Goal: Task Accomplishment & Management: Complete application form

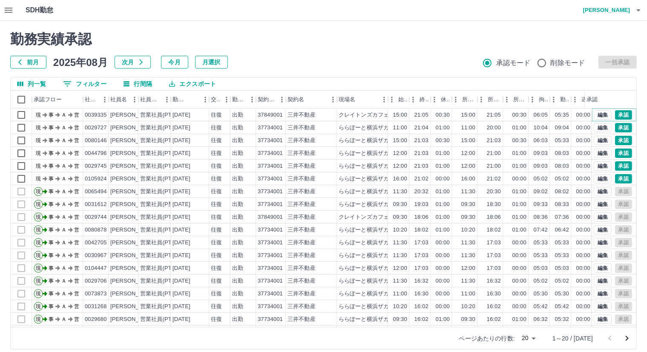
click at [615, 117] on button "承認" at bounding box center [623, 114] width 17 height 9
click at [615, 126] on button "承認" at bounding box center [623, 127] width 17 height 9
click at [615, 142] on button "承認" at bounding box center [623, 140] width 17 height 9
click at [619, 154] on button "承認" at bounding box center [623, 153] width 17 height 9
click at [623, 166] on button "承認" at bounding box center [623, 165] width 17 height 9
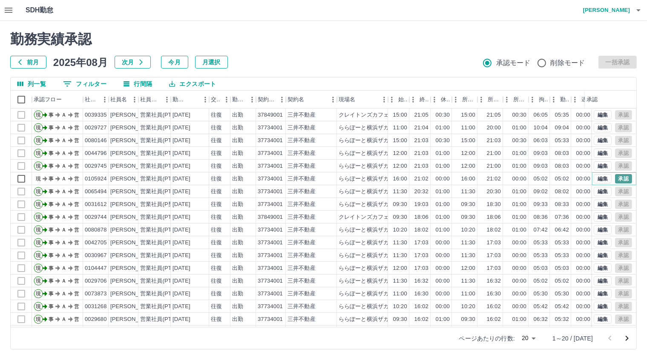
click at [615, 181] on button "承認" at bounding box center [623, 178] width 17 height 9
click at [83, 86] on button "0 フィルター" at bounding box center [84, 83] width 57 height 13
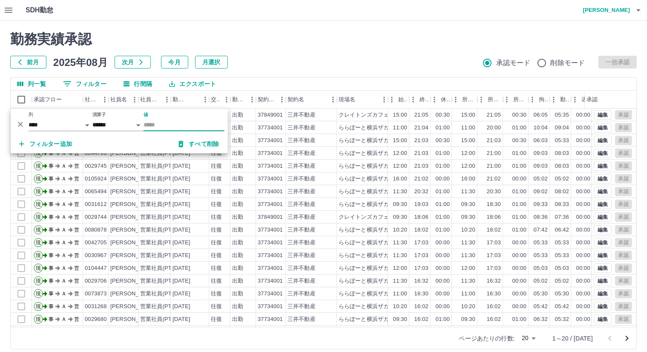
click at [155, 120] on input "値" at bounding box center [183, 125] width 81 height 12
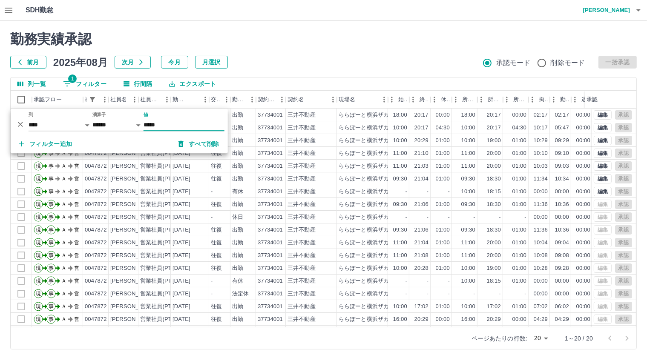
type input "*****"
click at [282, 59] on div "前月 2025年08月 次月 今月 月選択 承認モード 削除モード 一括承認" at bounding box center [323, 62] width 626 height 13
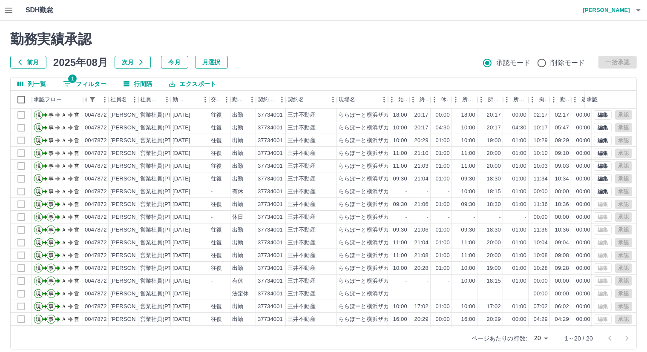
click at [9, 10] on icon "button" at bounding box center [9, 10] width 8 height 5
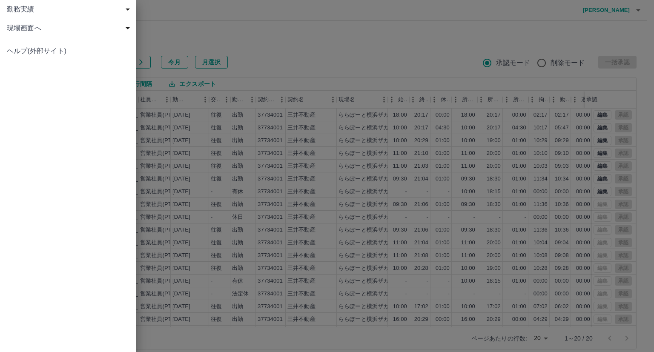
click at [208, 27] on div at bounding box center [327, 176] width 654 height 352
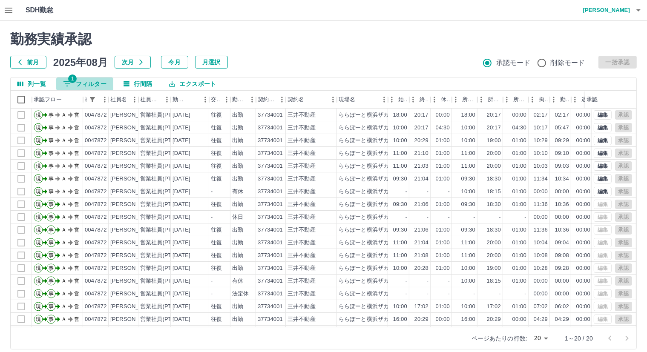
click at [86, 82] on button "1 フィルター" at bounding box center [84, 83] width 57 height 13
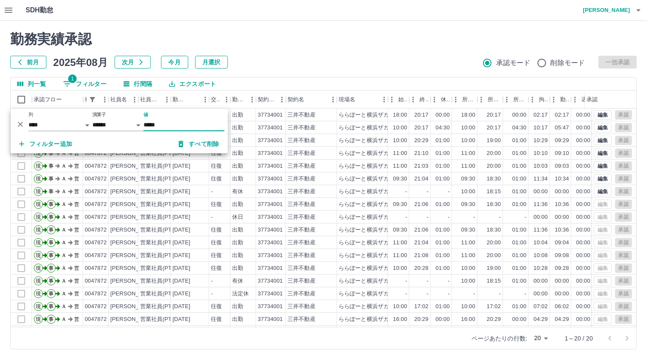
click at [198, 145] on button "すべて削除" at bounding box center [199, 143] width 54 height 15
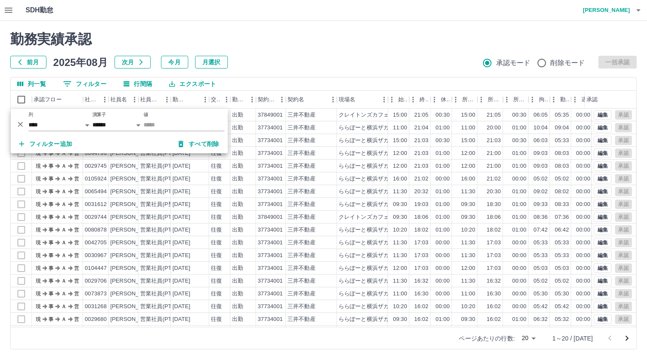
click at [274, 62] on div "前月 2025年08月 次月 今月 月選択 承認モード 削除モード 一括承認" at bounding box center [323, 62] width 626 height 13
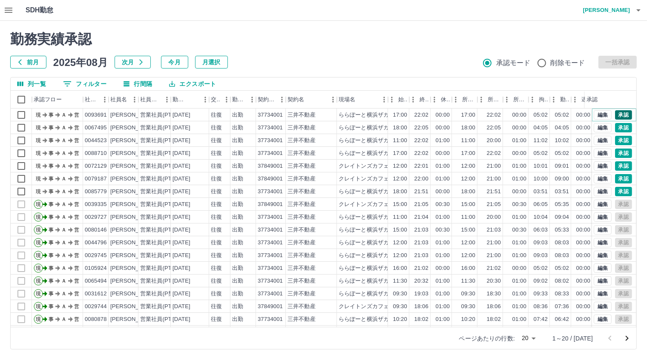
click at [623, 114] on button "承認" at bounding box center [623, 114] width 17 height 9
click at [620, 128] on button "承認" at bounding box center [623, 127] width 17 height 9
click at [616, 140] on button "承認" at bounding box center [623, 140] width 17 height 9
click at [616, 154] on button "承認" at bounding box center [623, 153] width 17 height 9
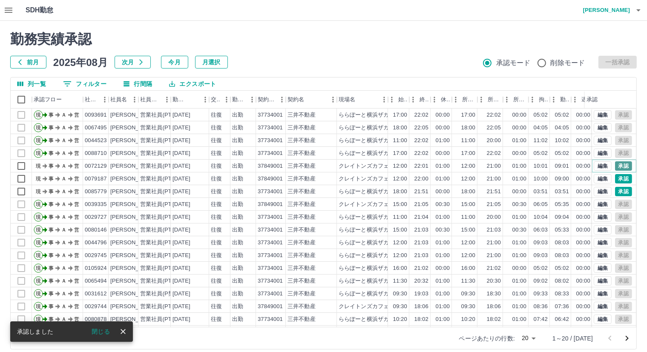
click at [615, 163] on button "承認" at bounding box center [623, 165] width 17 height 9
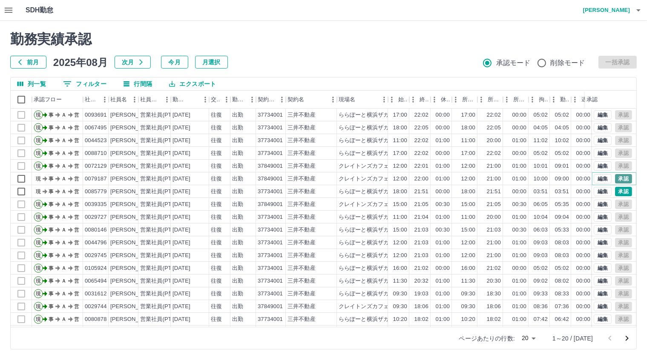
click at [615, 179] on button "承認" at bounding box center [623, 178] width 17 height 9
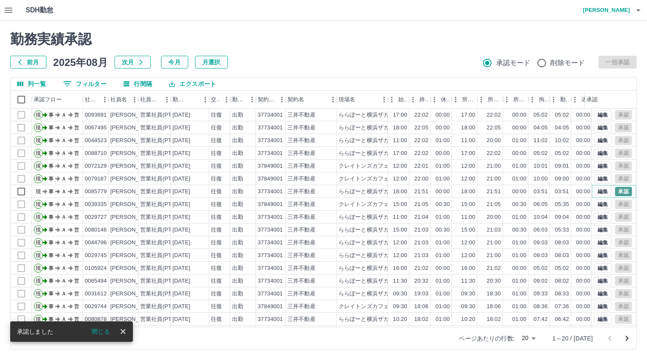
click at [622, 193] on button "承認" at bounding box center [623, 191] width 17 height 9
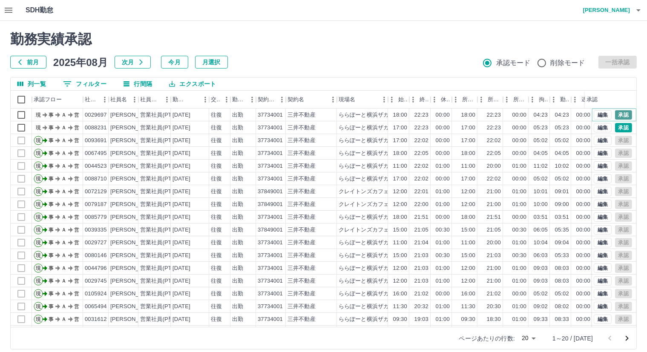
click at [615, 115] on button "承認" at bounding box center [623, 114] width 17 height 9
click at [615, 129] on button "承認" at bounding box center [623, 127] width 17 height 9
click at [11, 8] on icon "button" at bounding box center [9, 10] width 8 height 5
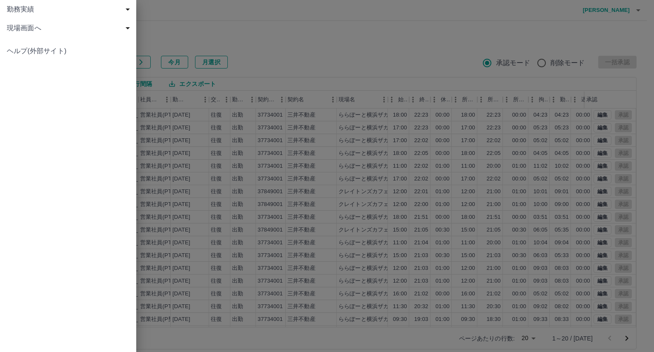
click at [31, 28] on span "現場画面へ" at bounding box center [70, 28] width 126 height 10
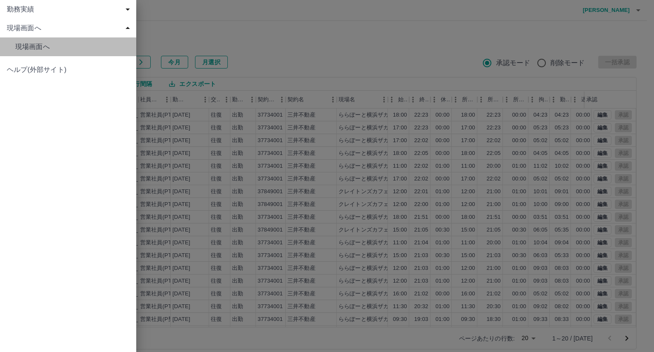
click at [38, 46] on span "現場画面へ" at bounding box center [72, 47] width 114 height 10
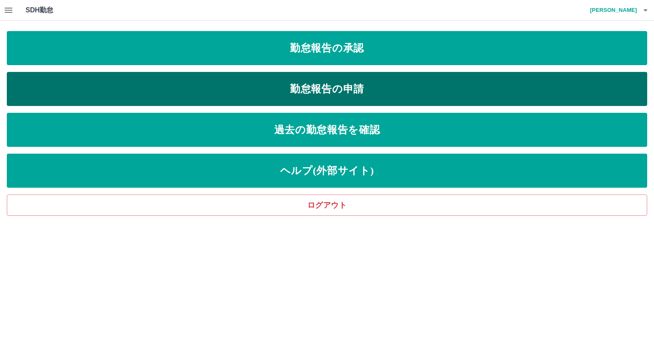
click at [214, 92] on link "勤怠報告の申請" at bounding box center [327, 89] width 640 height 34
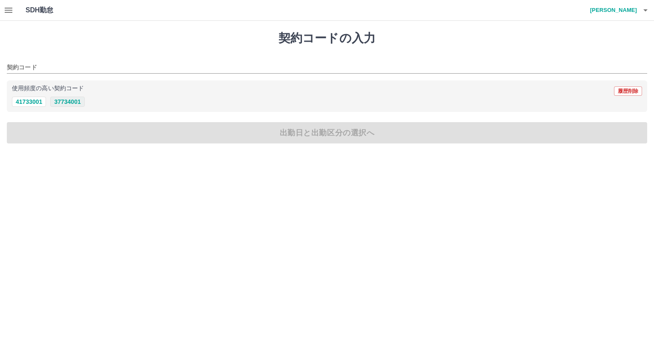
click at [72, 102] on button "37734001" at bounding box center [67, 102] width 34 height 10
type input "********"
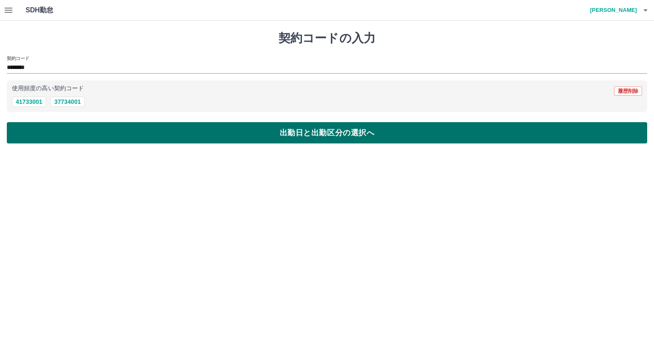
click at [108, 130] on button "出勤日と出勤区分の選択へ" at bounding box center [327, 132] width 640 height 21
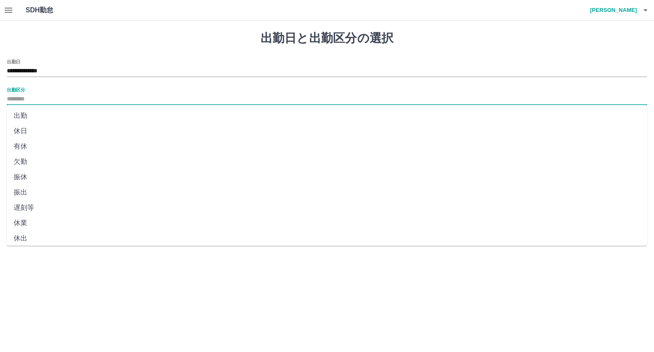
click at [132, 101] on input "出勤区分" at bounding box center [327, 99] width 640 height 11
click at [85, 119] on li "出勤" at bounding box center [327, 115] width 640 height 15
type input "**"
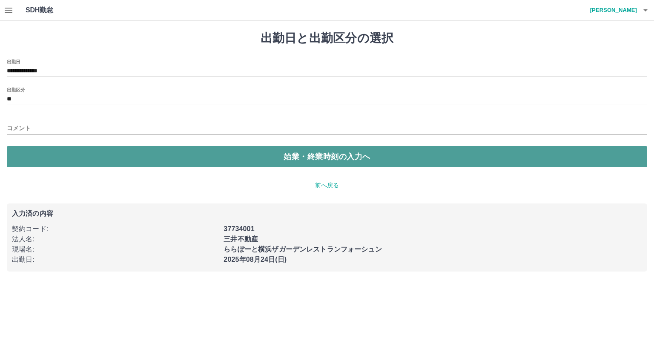
click at [140, 158] on button "始業・終業時刻の入力へ" at bounding box center [327, 156] width 640 height 21
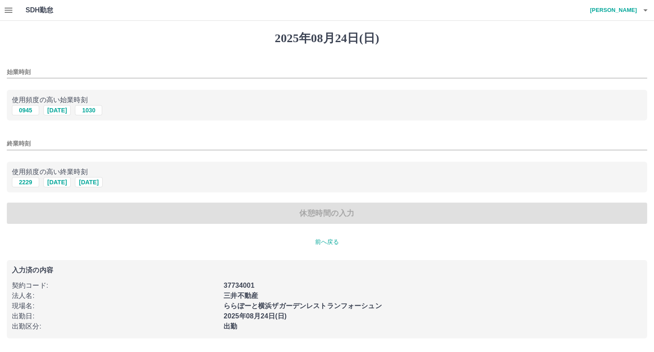
click at [62, 71] on input "始業時刻" at bounding box center [327, 72] width 640 height 12
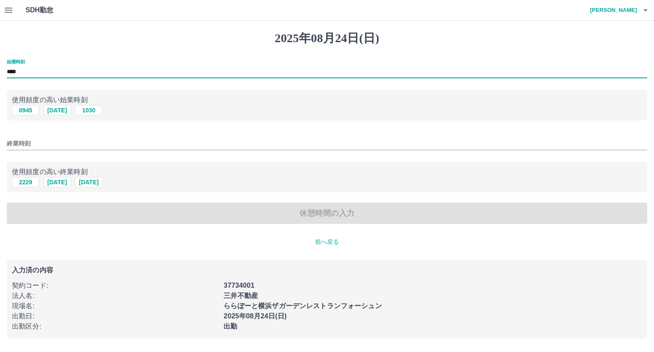
type input "****"
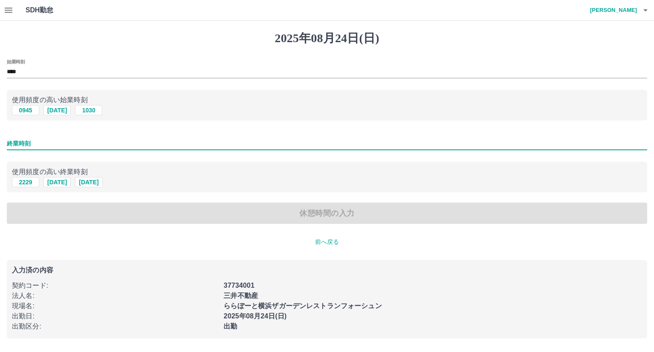
click at [65, 142] on input "終業時刻" at bounding box center [327, 144] width 640 height 12
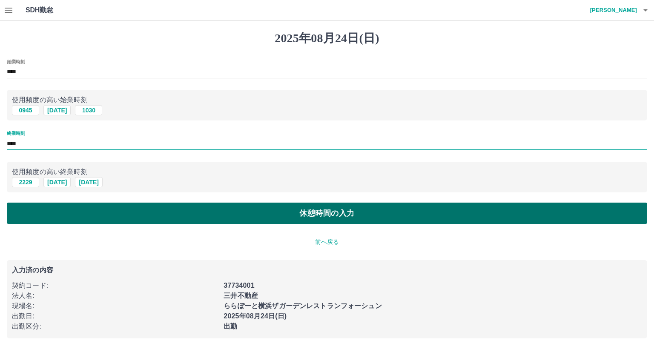
type input "****"
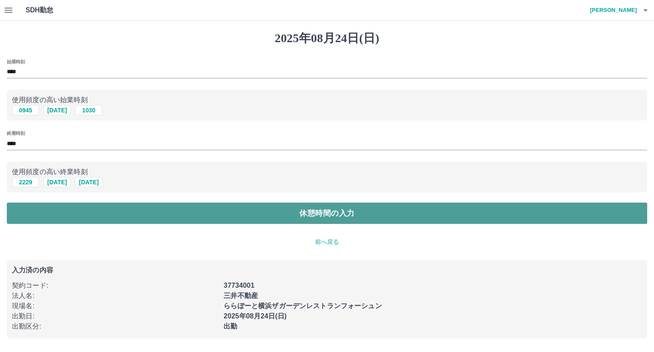
click at [54, 220] on button "休憩時間の入力" at bounding box center [327, 213] width 640 height 21
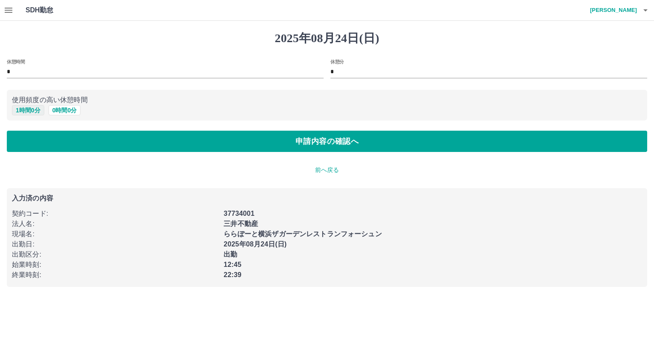
click at [35, 111] on button "1 時間 0 分" at bounding box center [28, 110] width 32 height 10
type input "*"
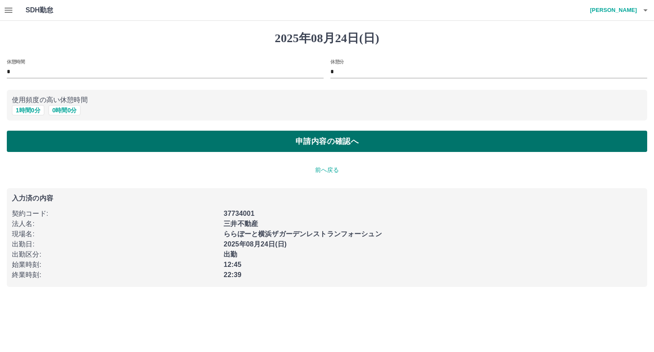
click at [58, 140] on button "申請内容の確認へ" at bounding box center [327, 141] width 640 height 21
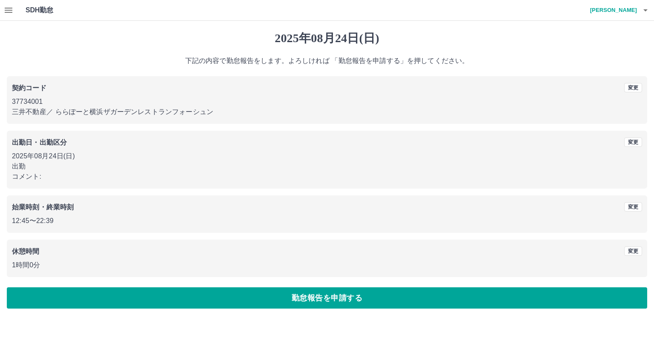
click at [253, 309] on div "2025年08月24日(日) 下記の内容で勤怠報告をします。よろしければ 「勤怠報告を申請する」を押してください。 契約コード 変更 37734001 三井不…" at bounding box center [327, 170] width 654 height 298
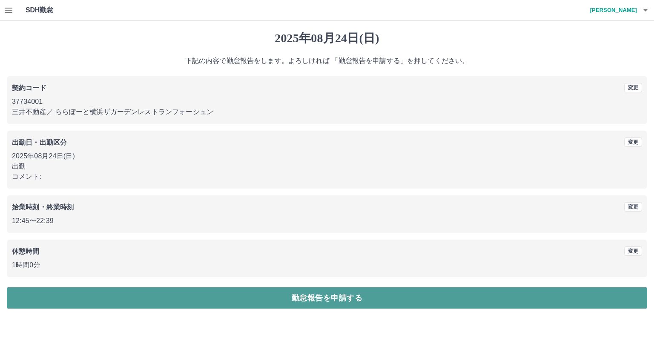
click at [255, 304] on button "勤怠報告を申請する" at bounding box center [327, 297] width 640 height 21
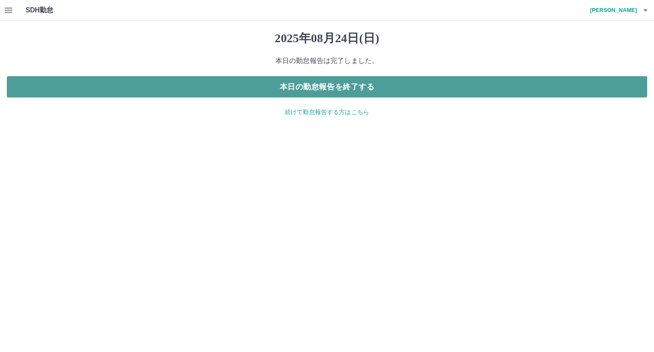
click at [181, 82] on button "本日の勤怠報告を終了する" at bounding box center [327, 86] width 640 height 21
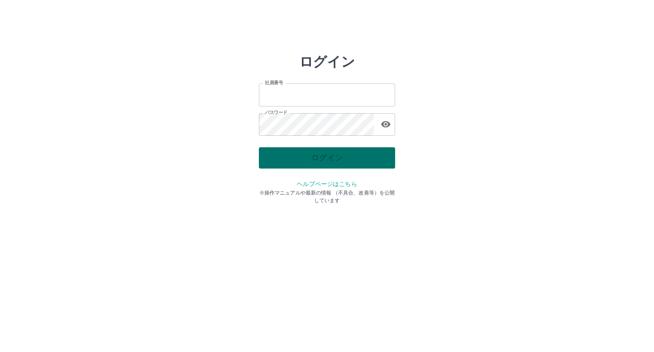
type input "*******"
click at [290, 154] on div "ログイン" at bounding box center [327, 157] width 136 height 21
click at [290, 154] on button "ログイン" at bounding box center [327, 157] width 136 height 21
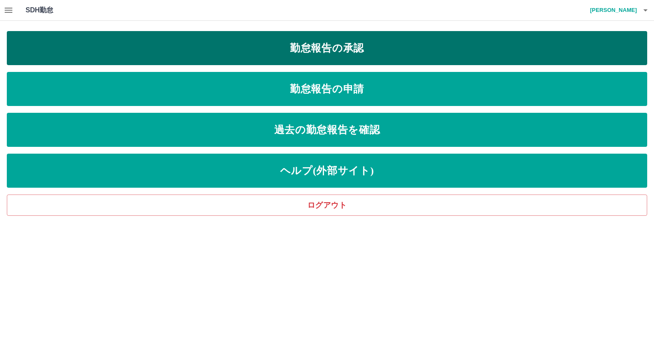
click at [49, 41] on link "勤怠報告の承認" at bounding box center [327, 48] width 640 height 34
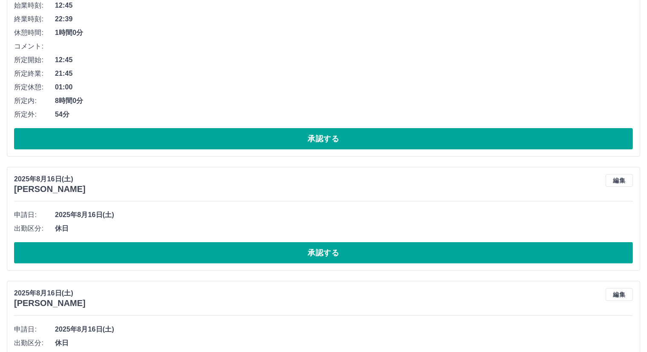
scroll to position [170, 0]
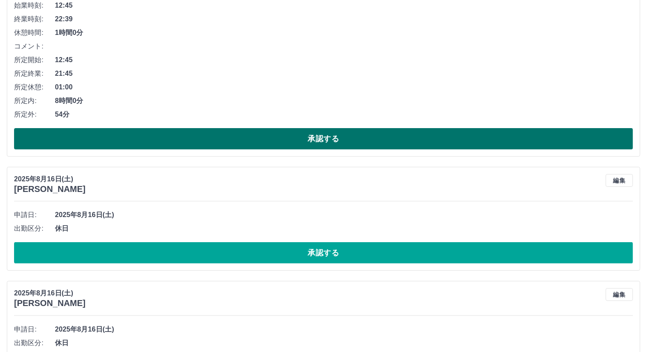
click at [267, 139] on button "承認する" at bounding box center [323, 138] width 619 height 21
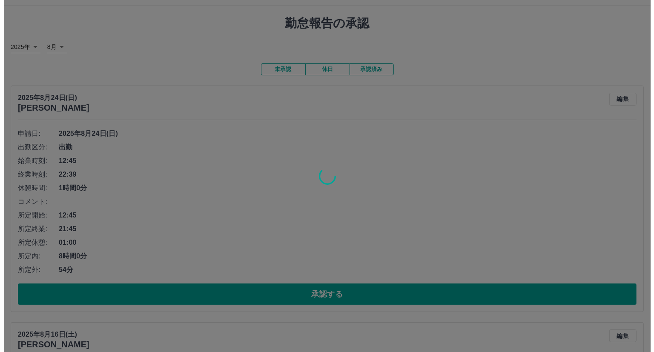
scroll to position [0, 0]
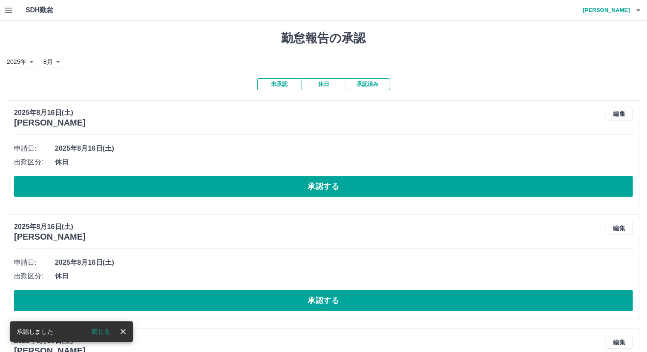
click at [321, 85] on button "休日" at bounding box center [323, 84] width 44 height 12
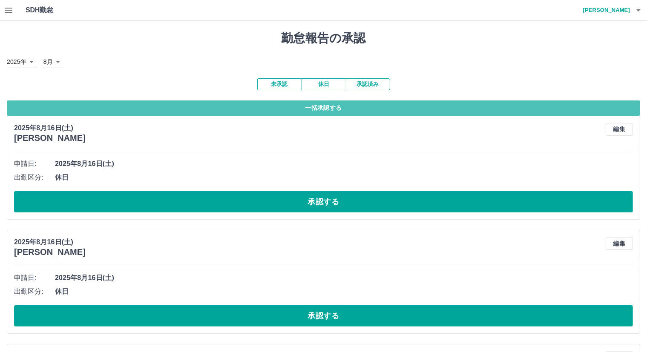
click at [318, 109] on button "一括承認する" at bounding box center [323, 107] width 633 height 15
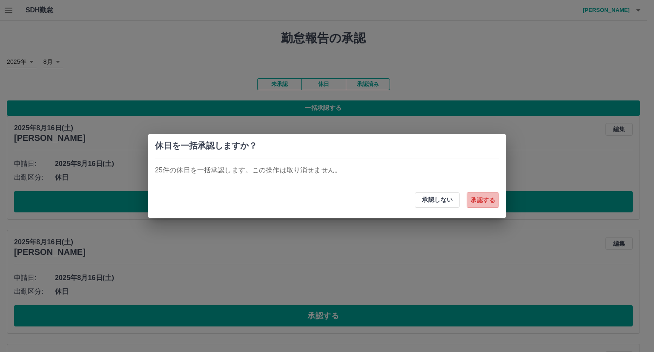
click at [479, 198] on button "承認する" at bounding box center [483, 199] width 32 height 15
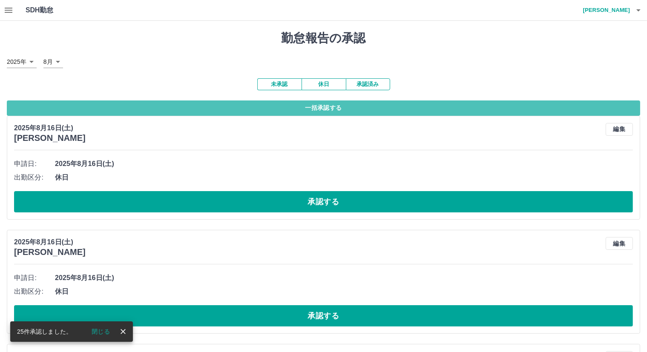
click at [322, 108] on button "一括承認する" at bounding box center [323, 107] width 633 height 15
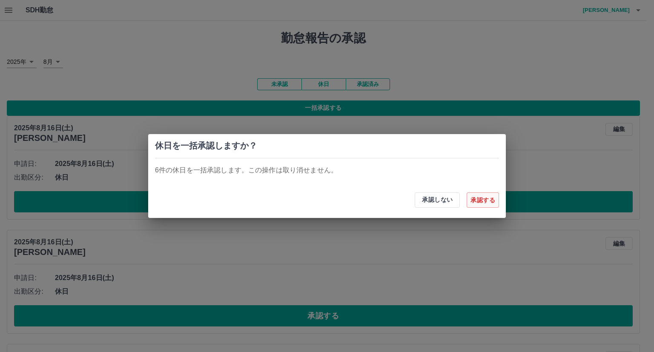
click at [482, 203] on button "承認する" at bounding box center [483, 199] width 32 height 15
